Goal: Information Seeking & Learning: Learn about a topic

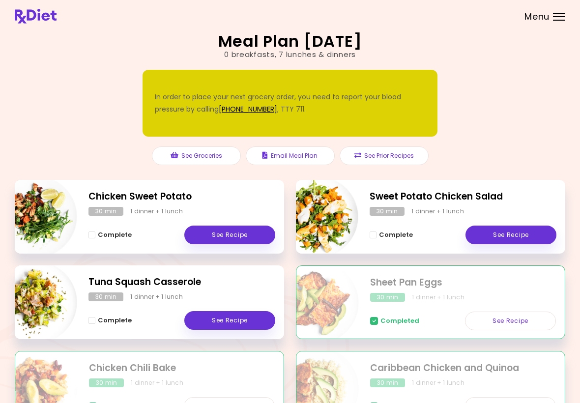
click at [243, 322] on link "See Recipe" at bounding box center [229, 320] width 91 height 19
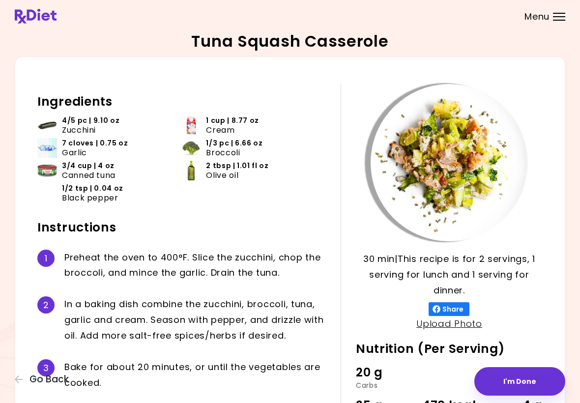
click at [59, 380] on span "Go Back" at bounding box center [48, 379] width 39 height 11
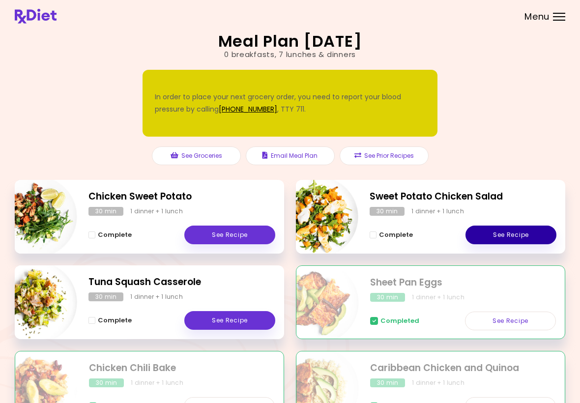
click at [499, 235] on link "See Recipe" at bounding box center [511, 235] width 91 height 19
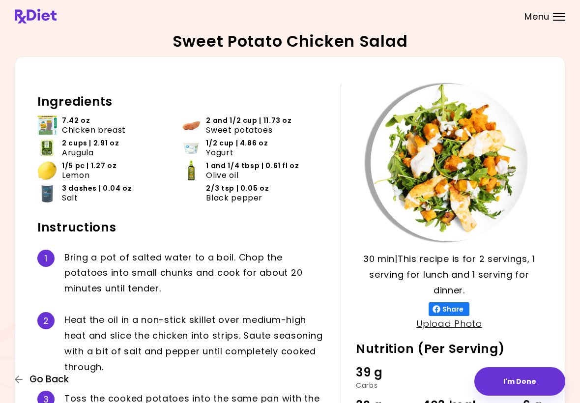
click at [62, 383] on span "Go Back" at bounding box center [48, 379] width 39 height 11
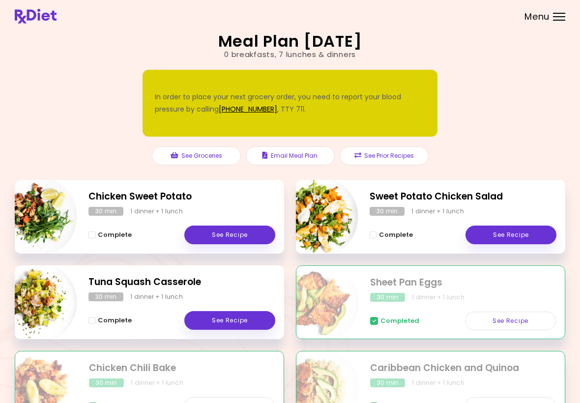
click at [242, 235] on link "See Recipe" at bounding box center [229, 235] width 91 height 19
